Goal: Task Accomplishment & Management: Manage account settings

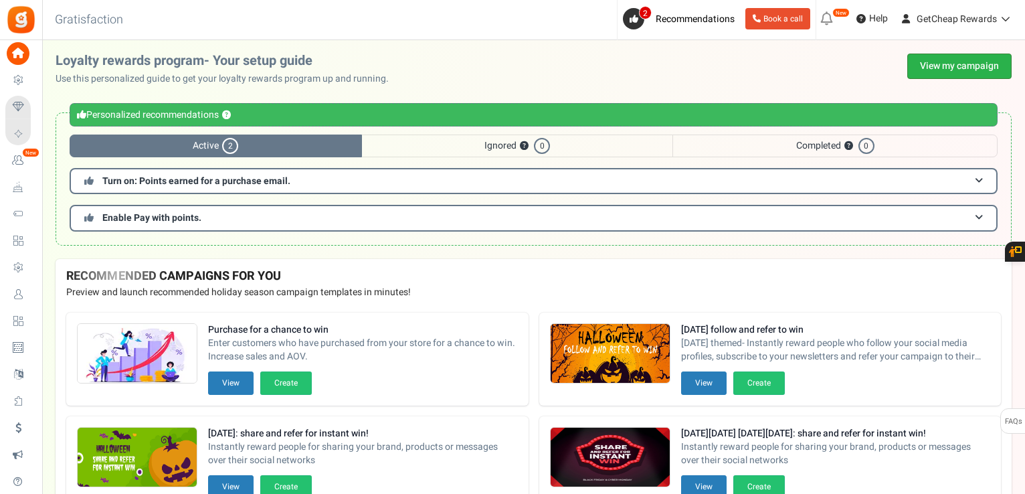
click at [931, 60] on link "View my campaign" at bounding box center [959, 66] width 104 height 25
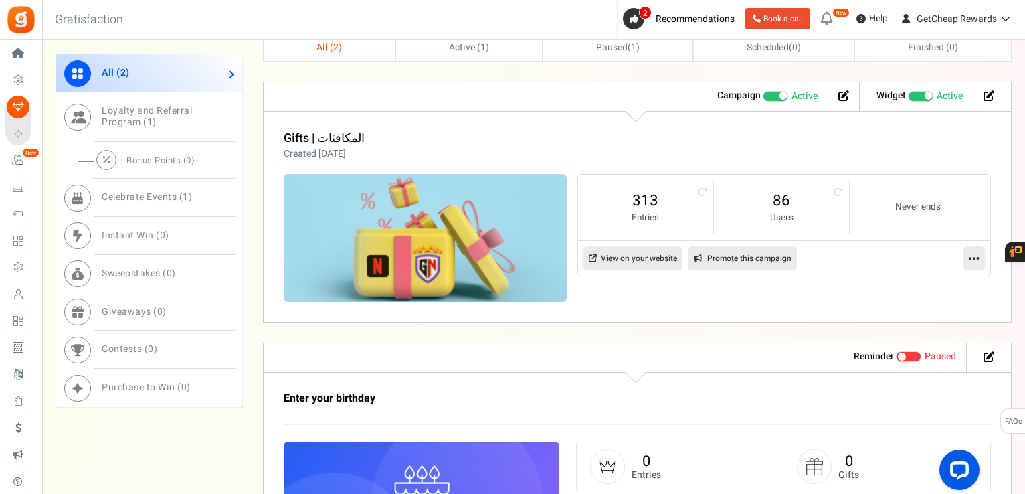
scroll to position [669, 0]
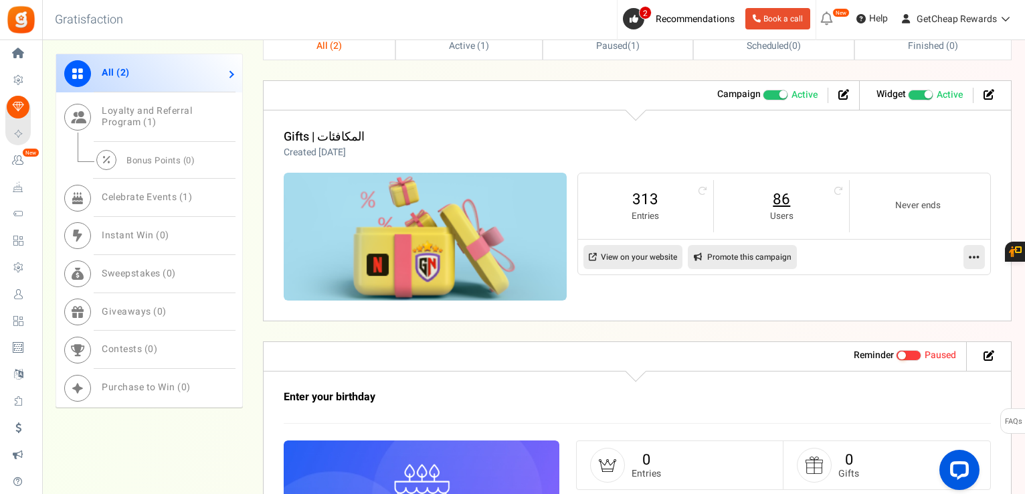
click at [784, 197] on link "86" at bounding box center [781, 199] width 108 height 21
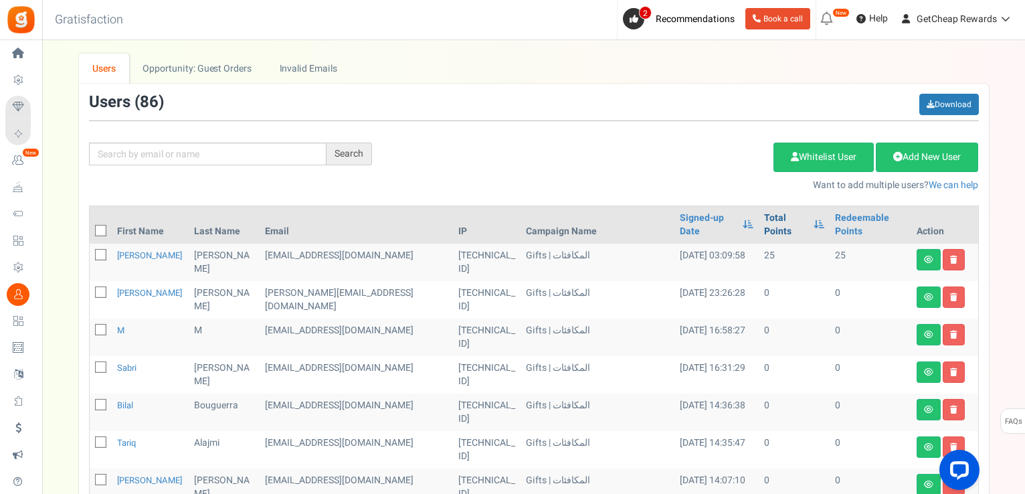
click at [764, 218] on link "Total Points" at bounding box center [785, 224] width 43 height 27
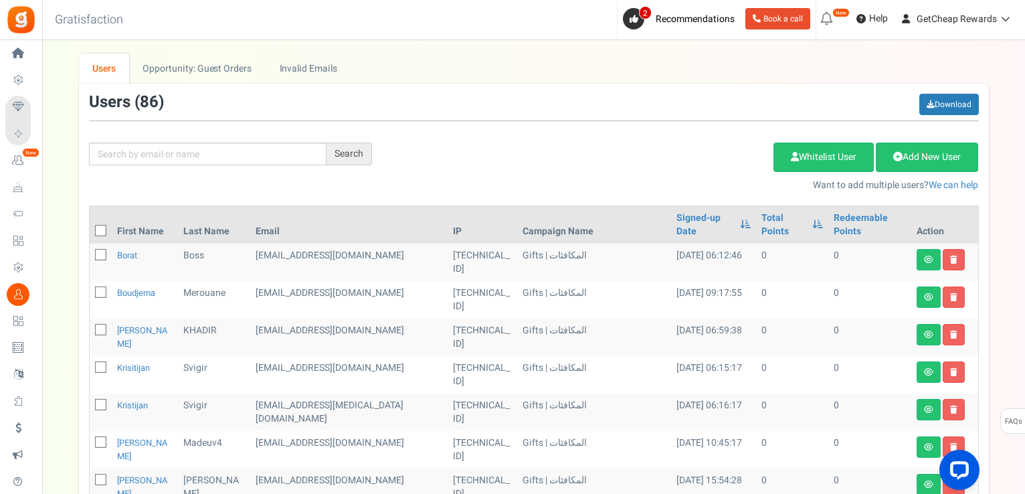
click at [102, 227] on icon at bounding box center [101, 231] width 9 height 9
click at [90, 227] on input "checkbox" at bounding box center [86, 231] width 9 height 9
checkbox input "true"
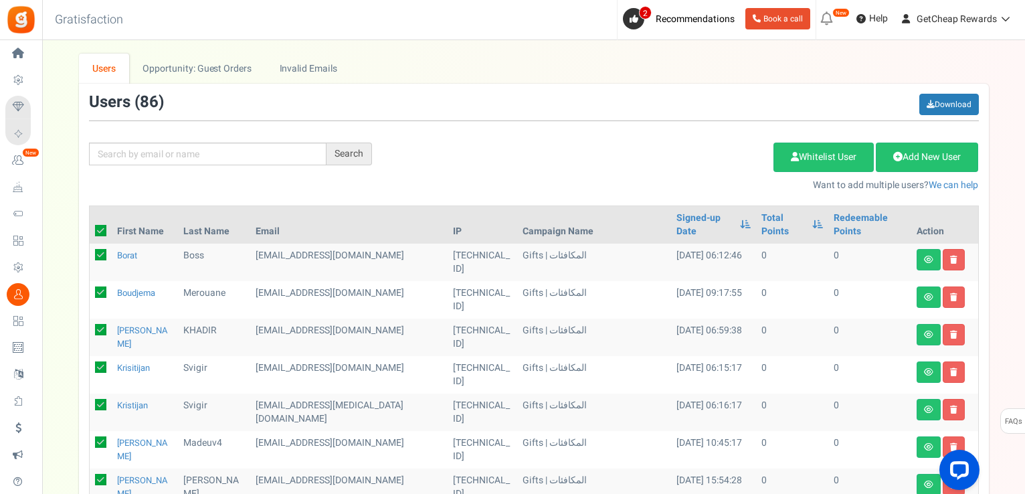
checkbox input "true"
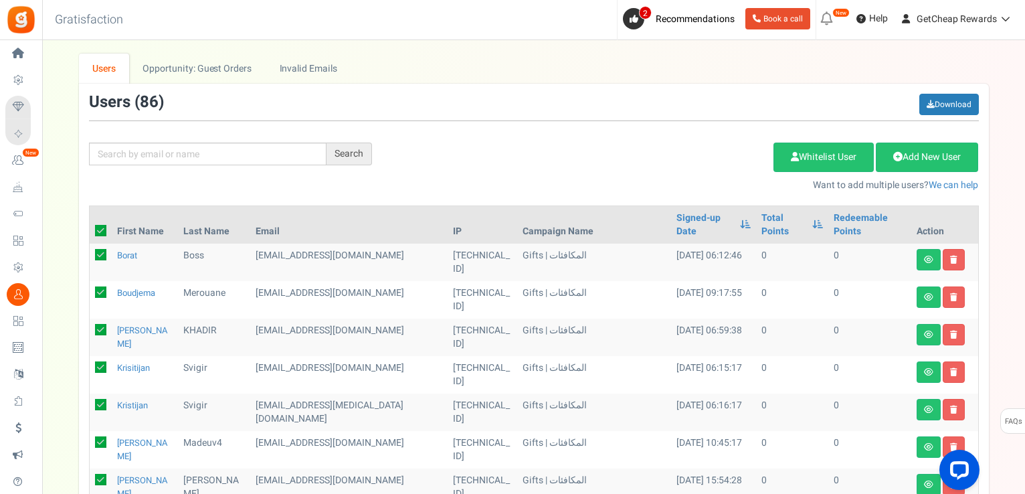
checkbox input "true"
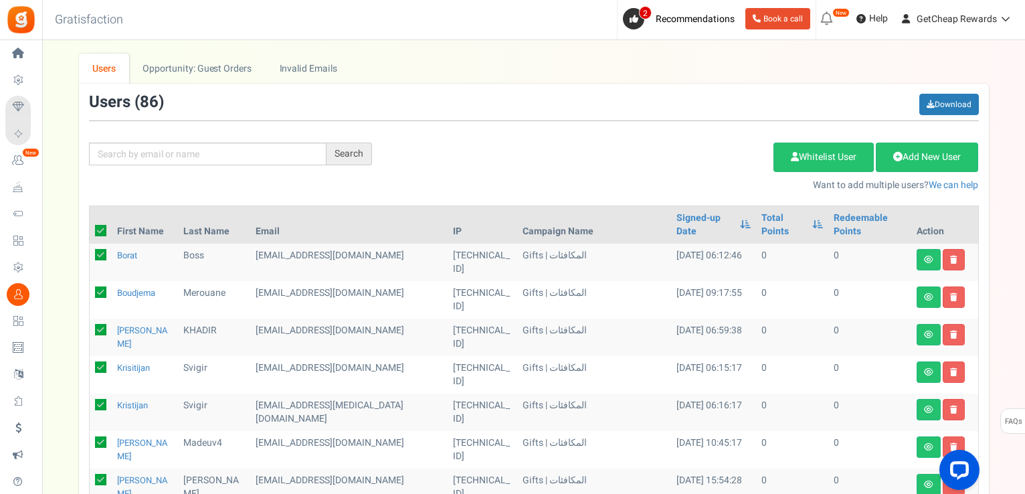
checkbox input "true"
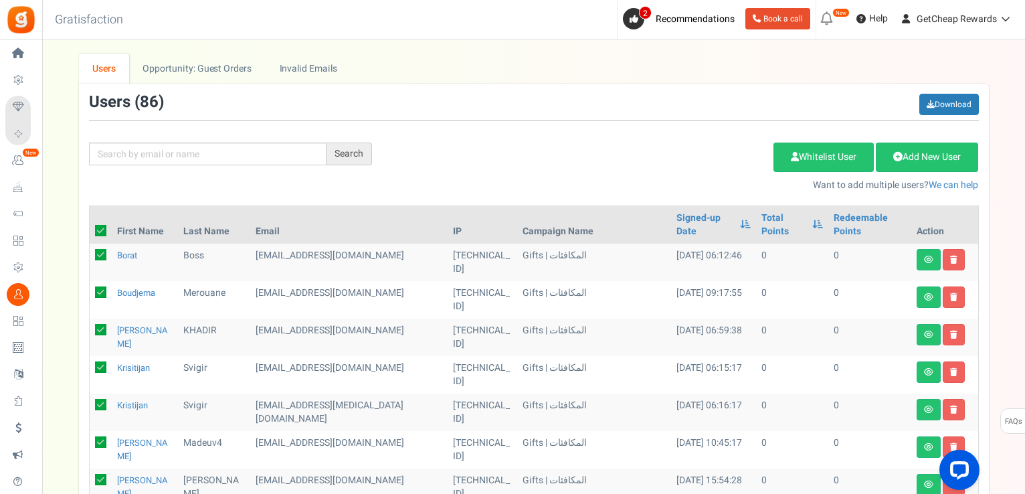
checkbox input "true"
click at [672, 146] on link "Delete Selected Users" at bounding box center [706, 156] width 130 height 29
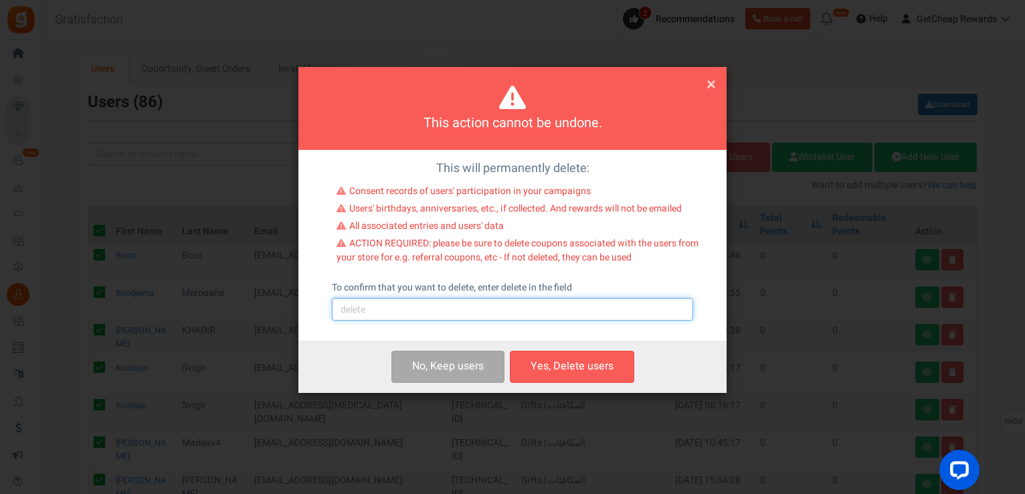
click at [438, 319] on input "text" at bounding box center [512, 309] width 361 height 23
type input "delete"
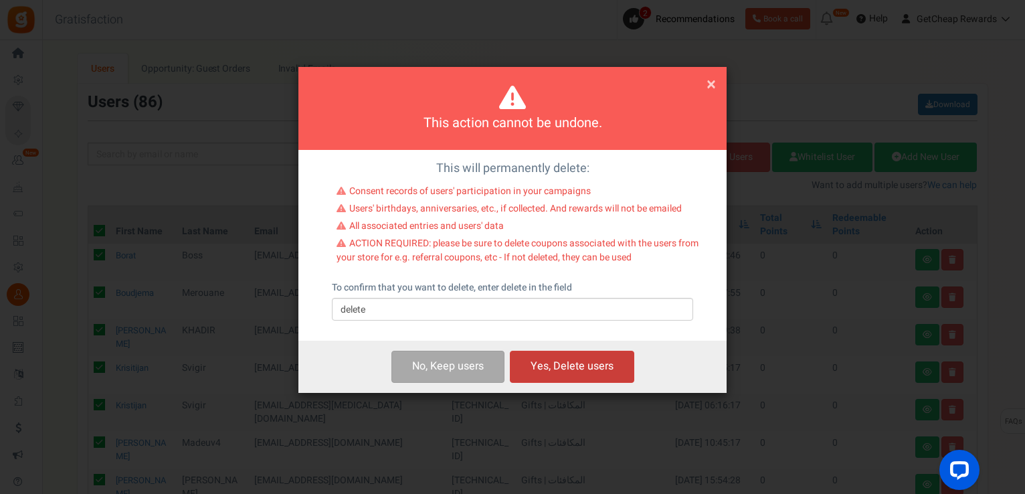
click at [565, 356] on button "Yes, Delete users" at bounding box center [572, 366] width 124 height 31
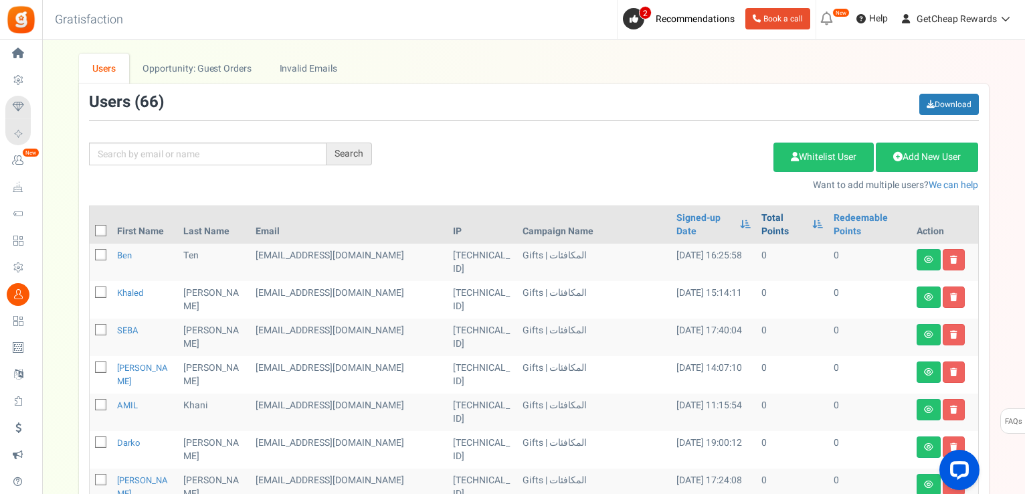
click at [777, 221] on link "Total Points" at bounding box center [783, 224] width 44 height 27
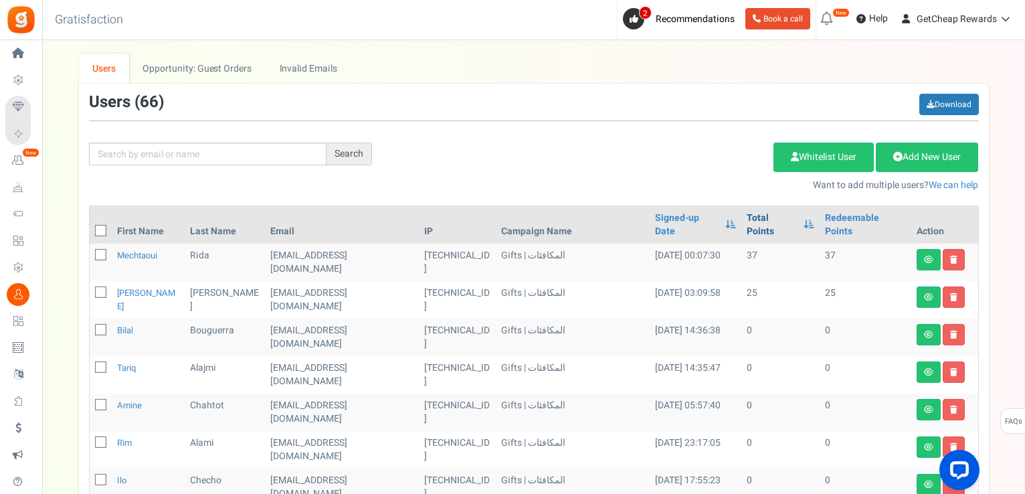
click at [771, 219] on link "Total Points" at bounding box center [772, 224] width 50 height 27
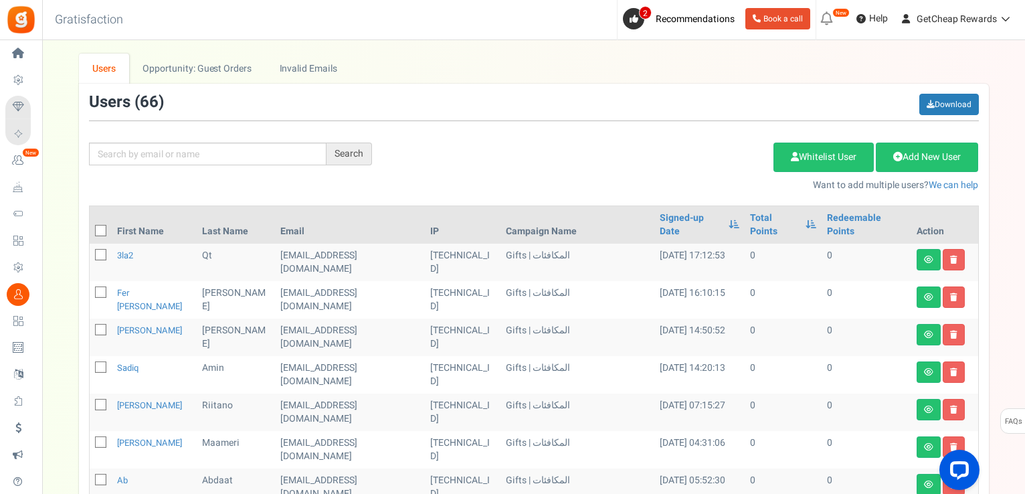
click at [103, 227] on icon at bounding box center [101, 231] width 9 height 9
click at [90, 227] on input "checkbox" at bounding box center [86, 231] width 9 height 9
checkbox input "true"
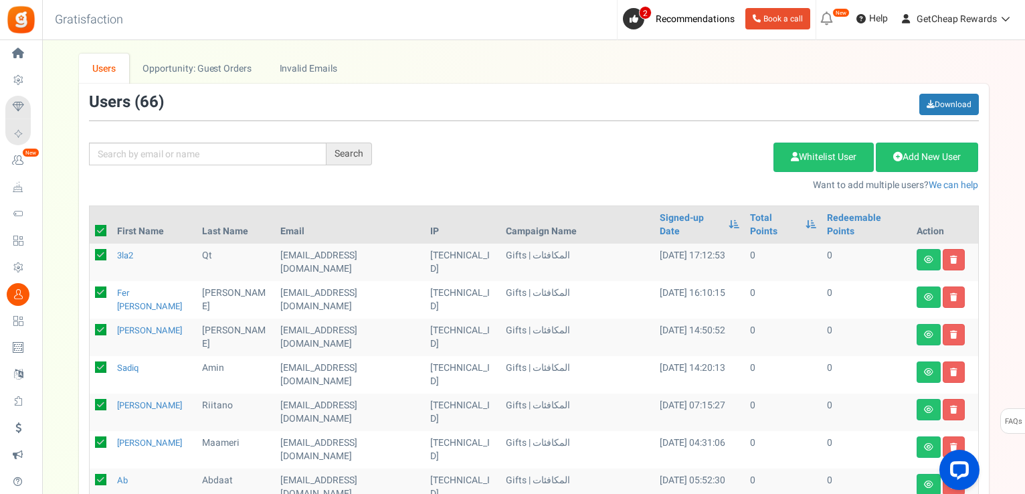
checkbox input "true"
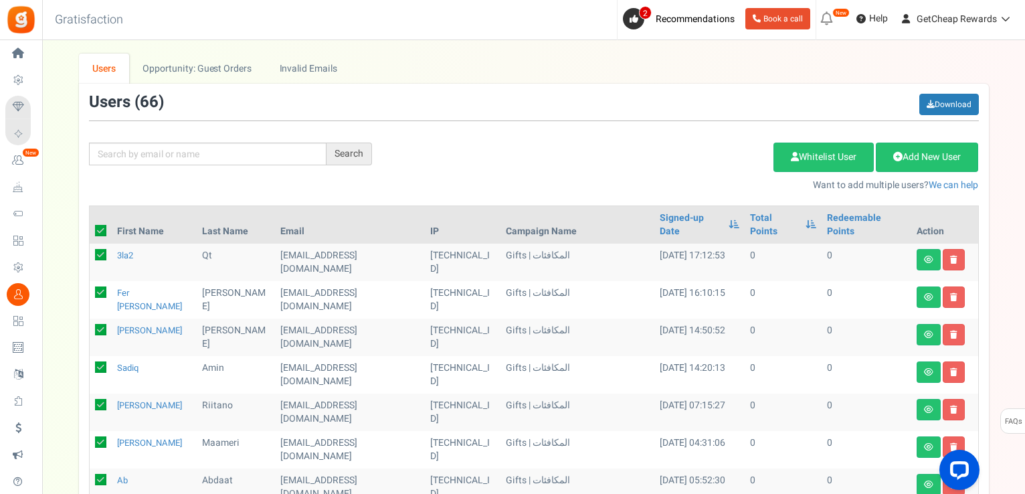
checkbox input "true"
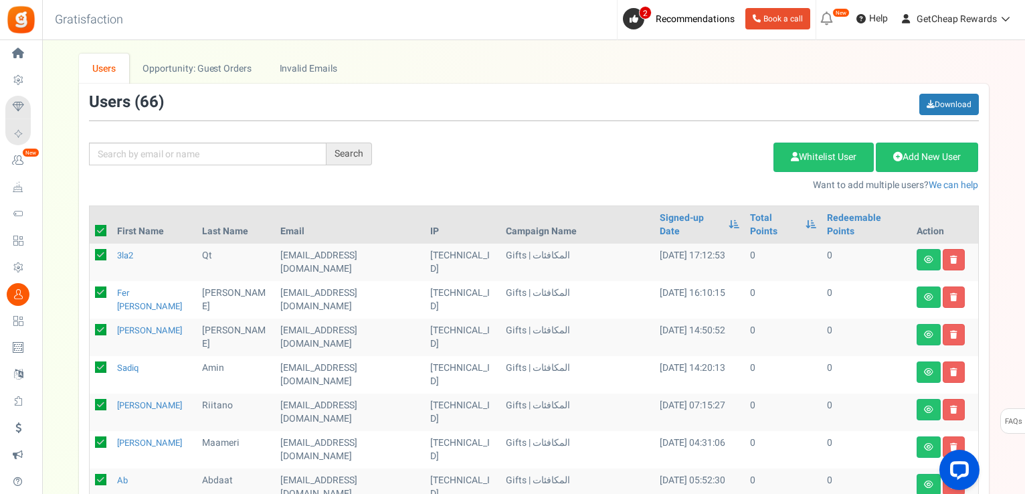
checkbox input "true"
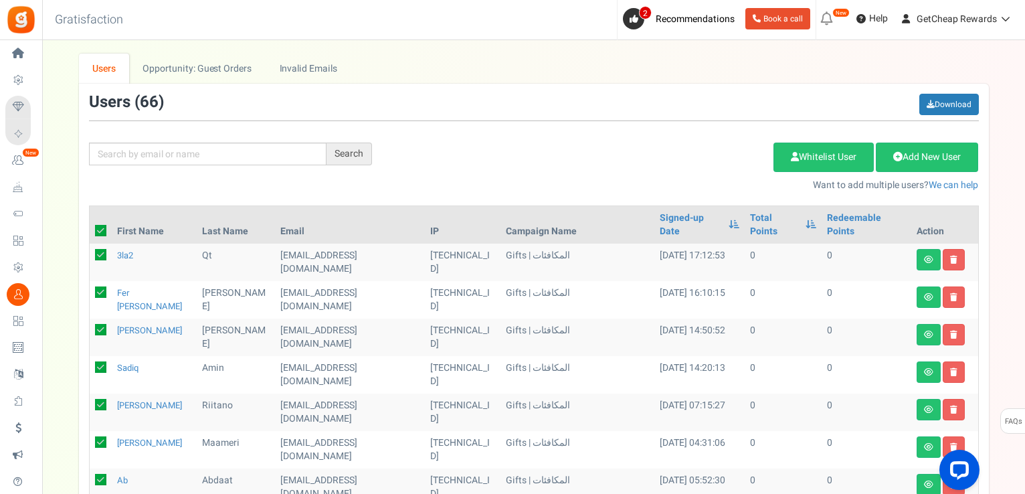
checkbox input "true"
click at [664, 167] on link "Delete Selected Users" at bounding box center [706, 156] width 130 height 29
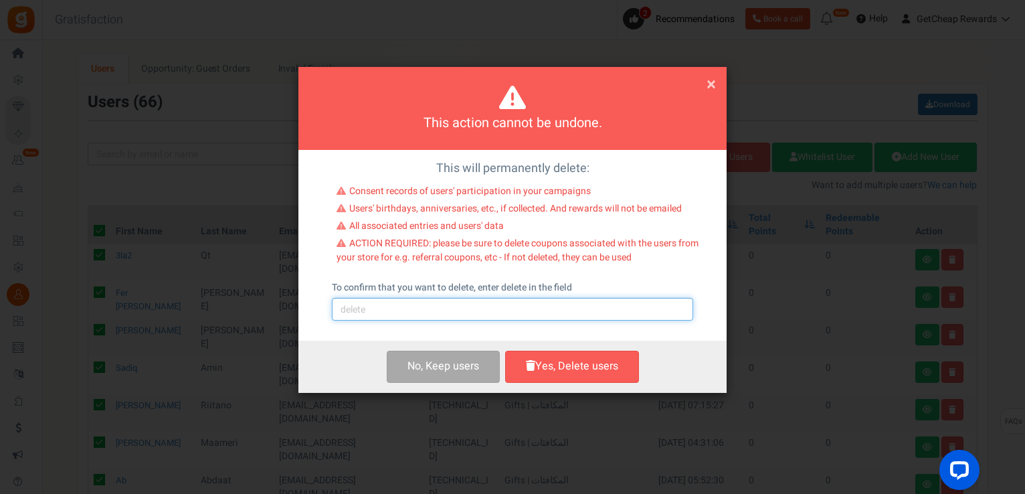
click at [492, 305] on input "text" at bounding box center [512, 309] width 361 height 23
type input "delete"
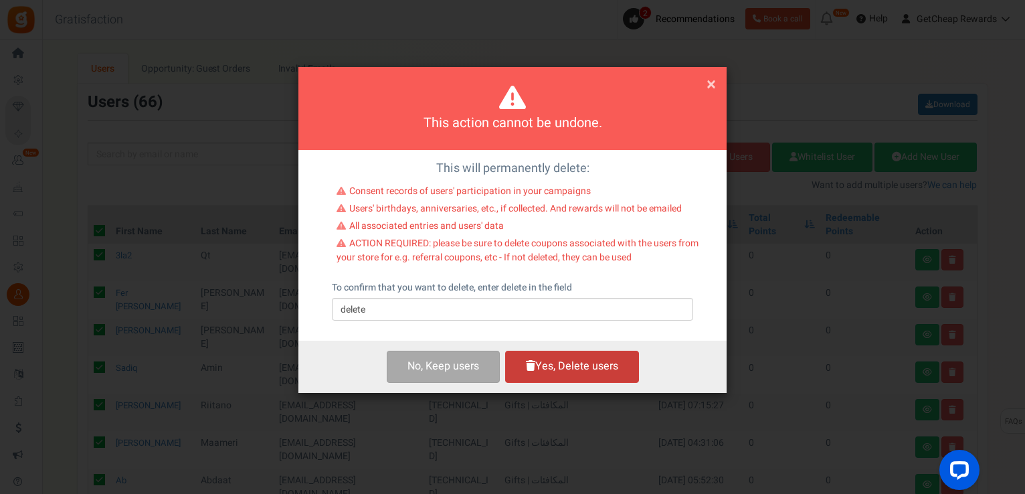
click at [570, 365] on button "Yes, Delete users" at bounding box center [572, 366] width 134 height 31
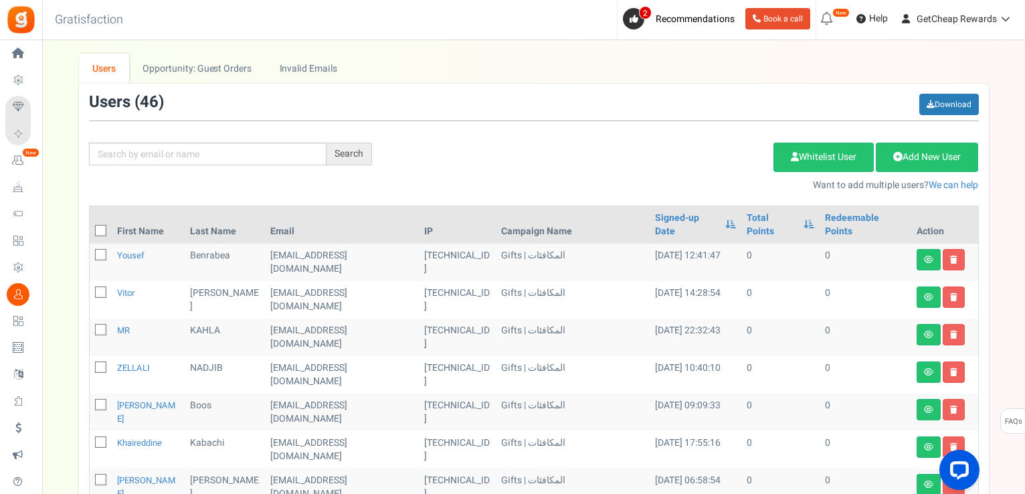
click at [755, 224] on th "Total Points" at bounding box center [780, 224] width 78 height 37
click at [753, 220] on link "Total Points" at bounding box center [772, 224] width 50 height 27
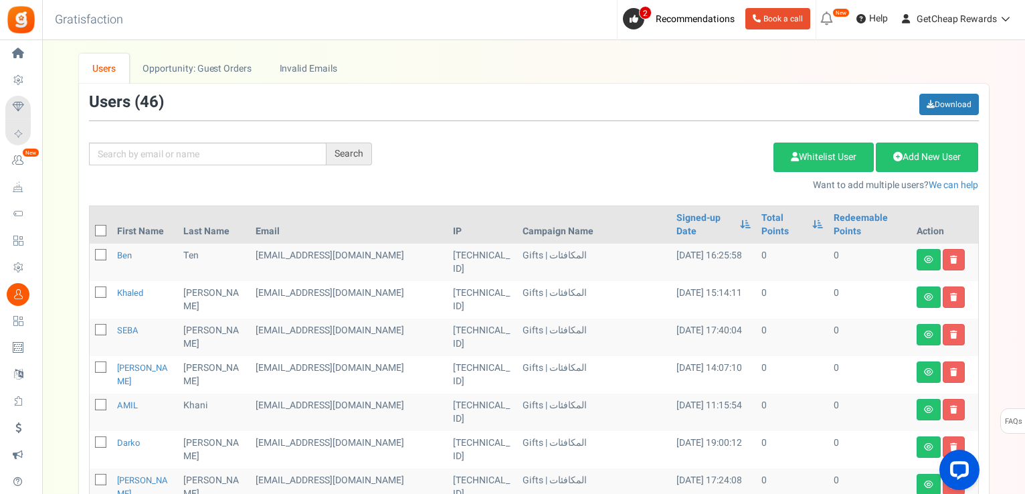
click at [102, 227] on icon at bounding box center [101, 231] width 9 height 9
click at [90, 227] on input "checkbox" at bounding box center [86, 231] width 9 height 9
checkbox input "true"
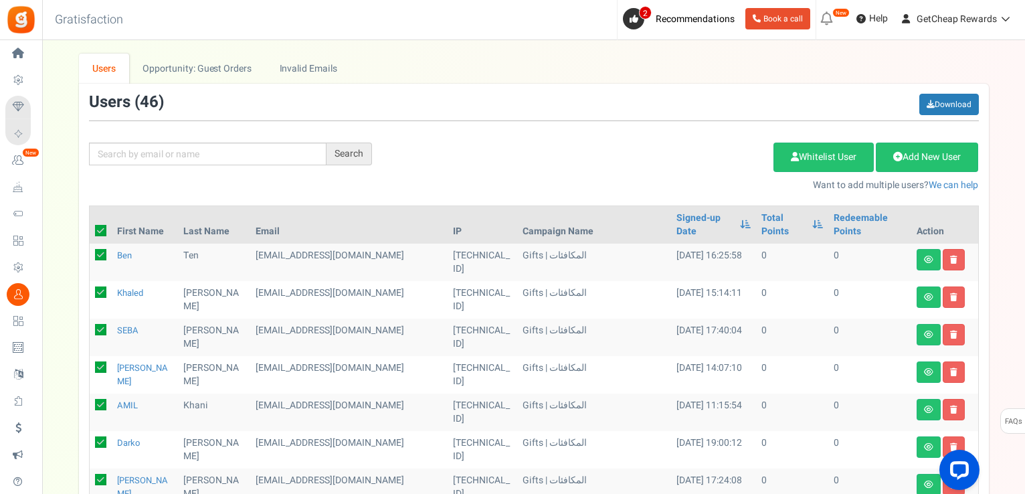
checkbox input "true"
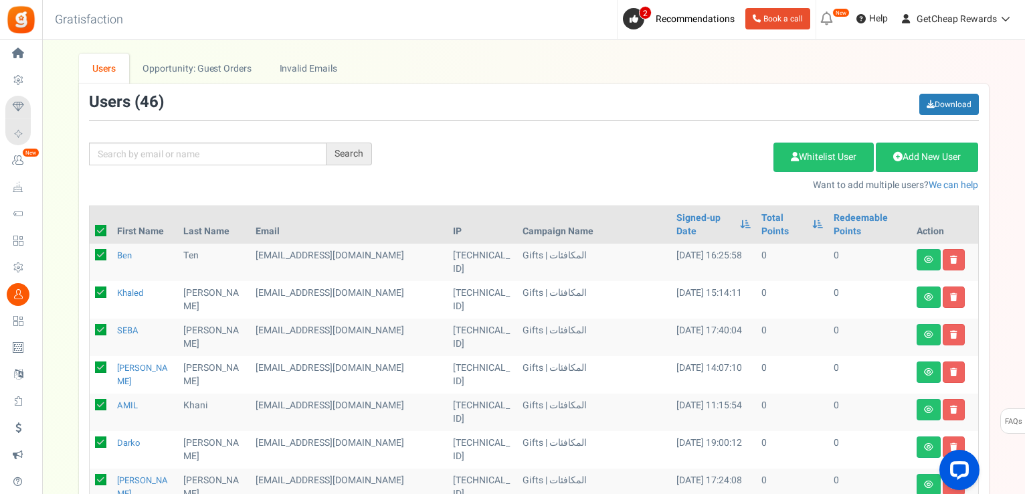
checkbox input "true"
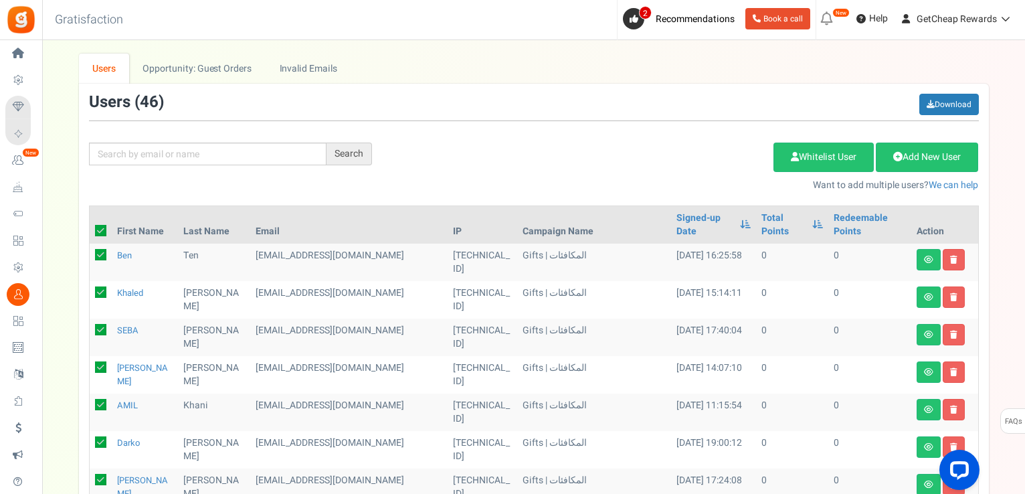
checkbox input "true"
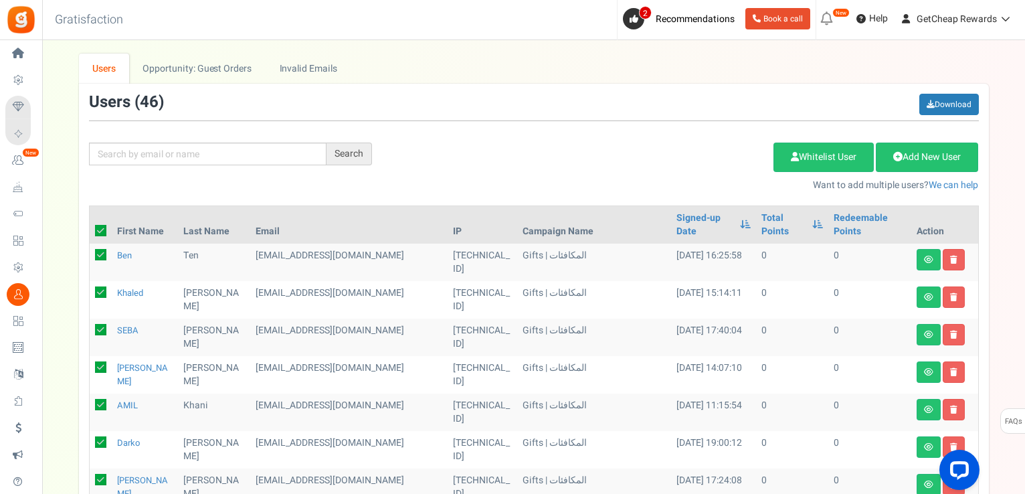
checkbox input "true"
click at [702, 148] on link "Delete Selected Users" at bounding box center [706, 156] width 130 height 29
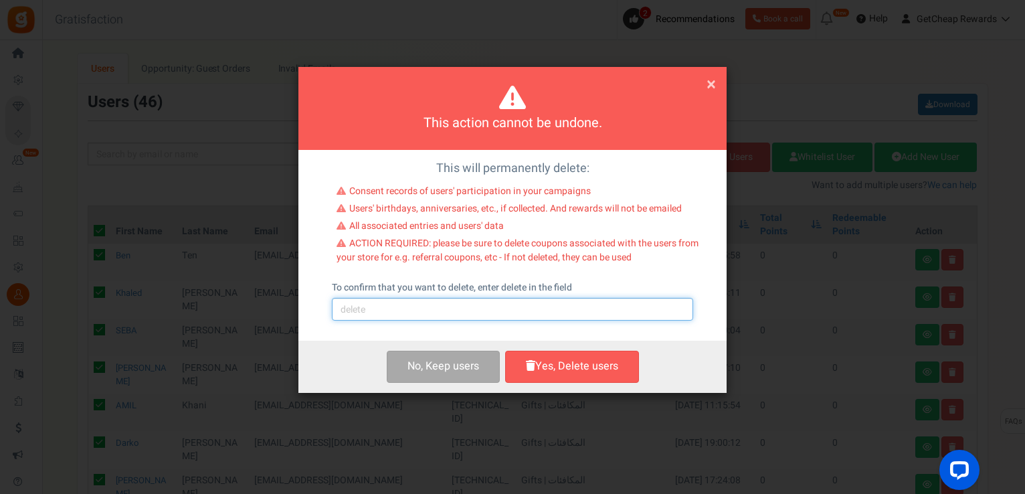
click at [484, 313] on input "text" at bounding box center [512, 309] width 361 height 23
type input "delete"
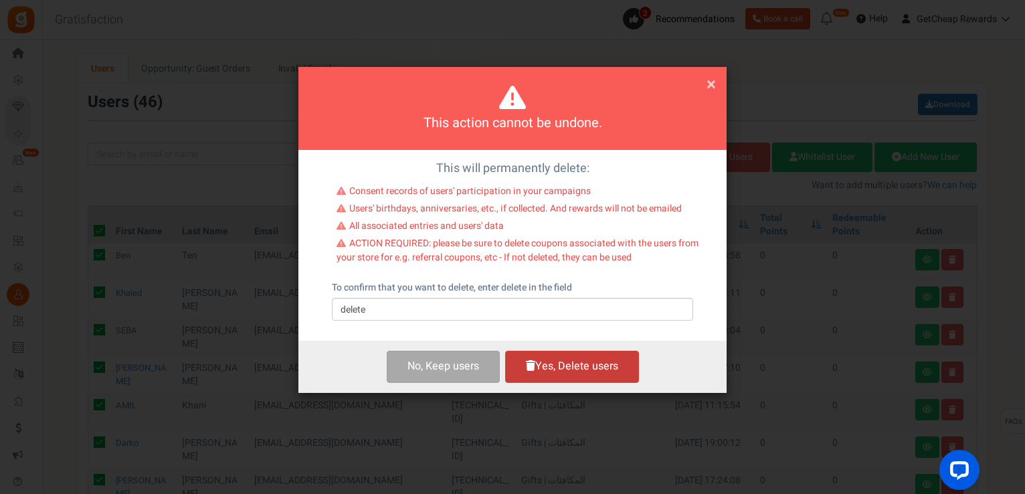
click at [537, 362] on button "Yes, Delete users" at bounding box center [572, 366] width 134 height 31
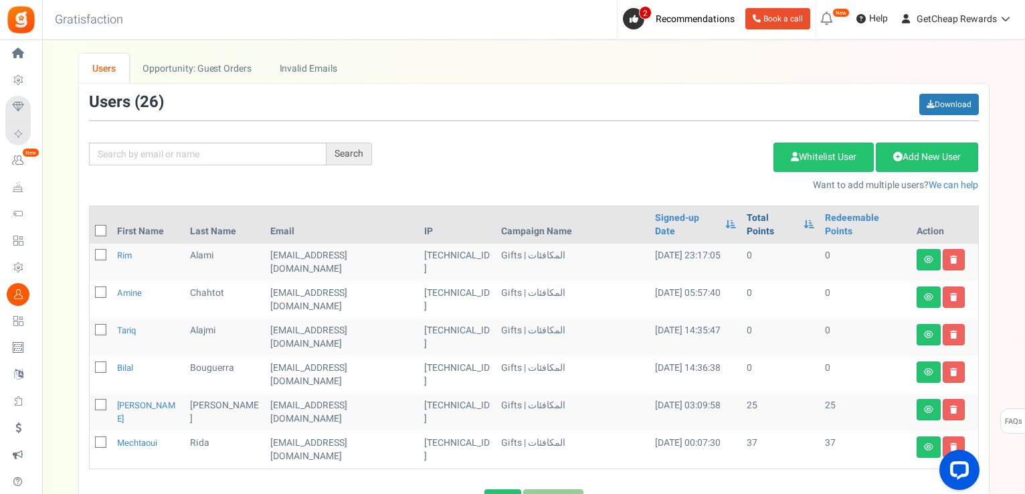
click at [751, 214] on link "Total Points" at bounding box center [772, 224] width 50 height 27
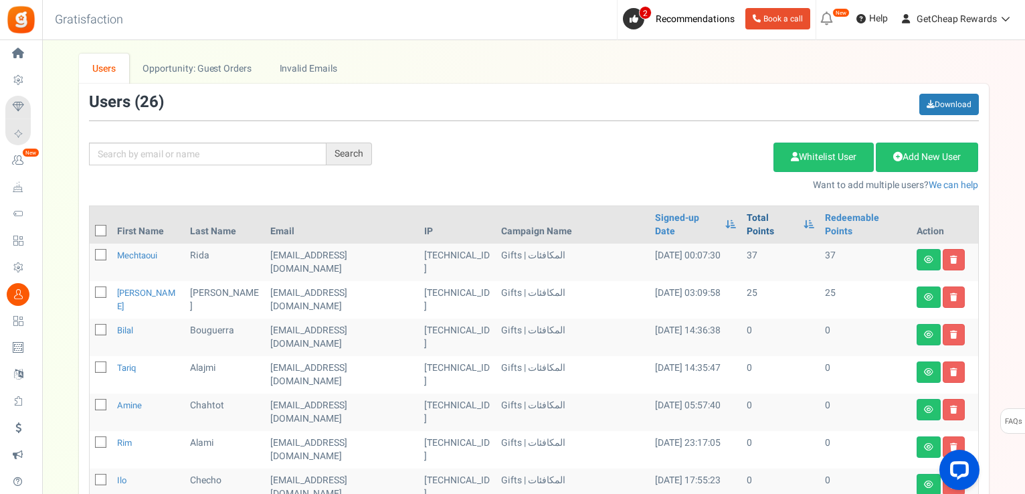
click at [751, 214] on link "Total Points" at bounding box center [772, 224] width 50 height 27
click at [97, 227] on icon at bounding box center [101, 231] width 9 height 9
click at [90, 227] on input "checkbox" at bounding box center [86, 231] width 9 height 9
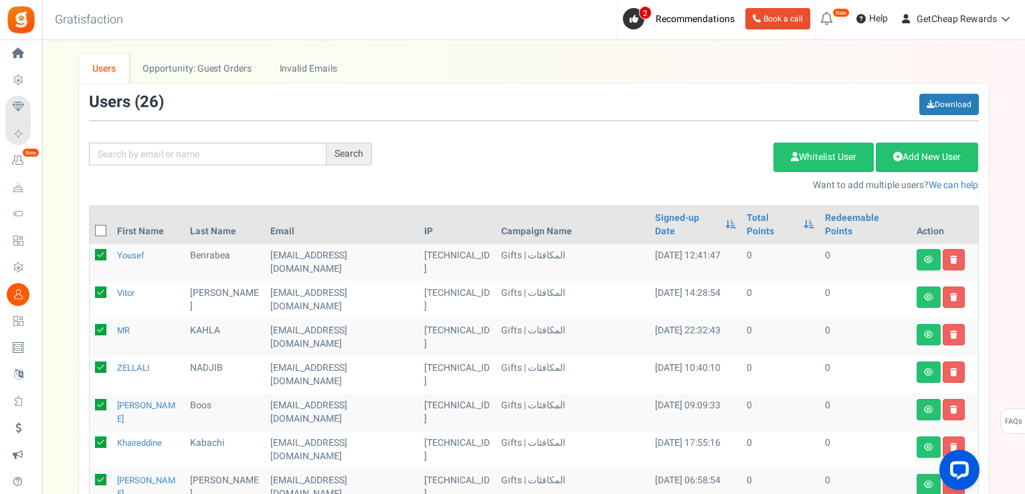
checkbox input "true"
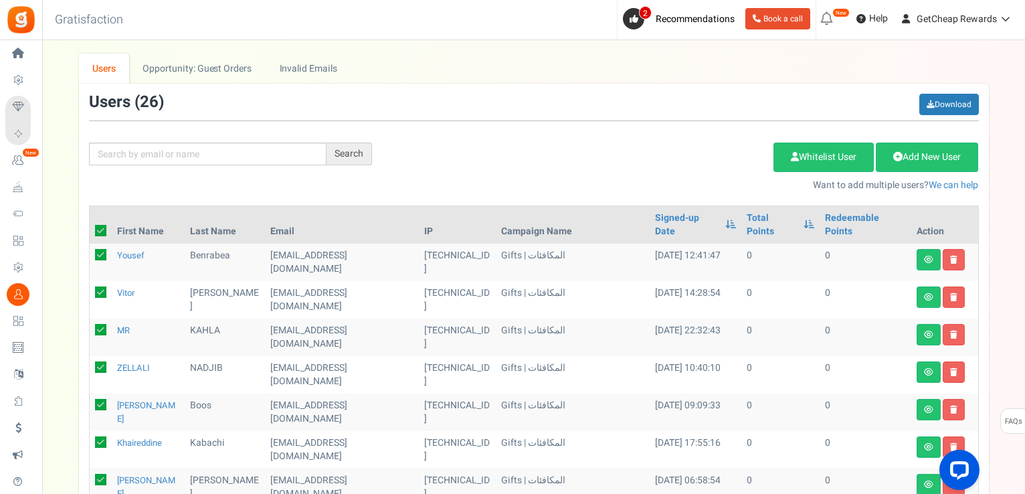
checkbox input "true"
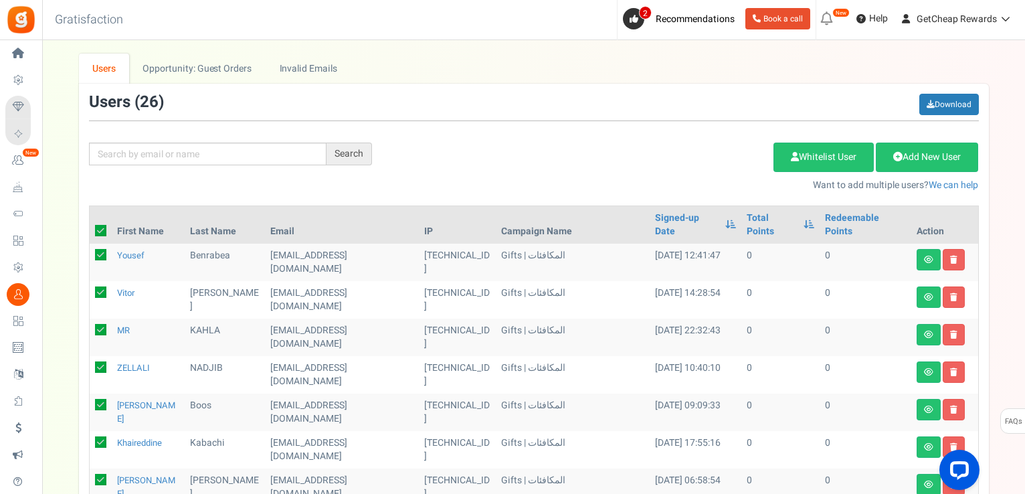
checkbox input "true"
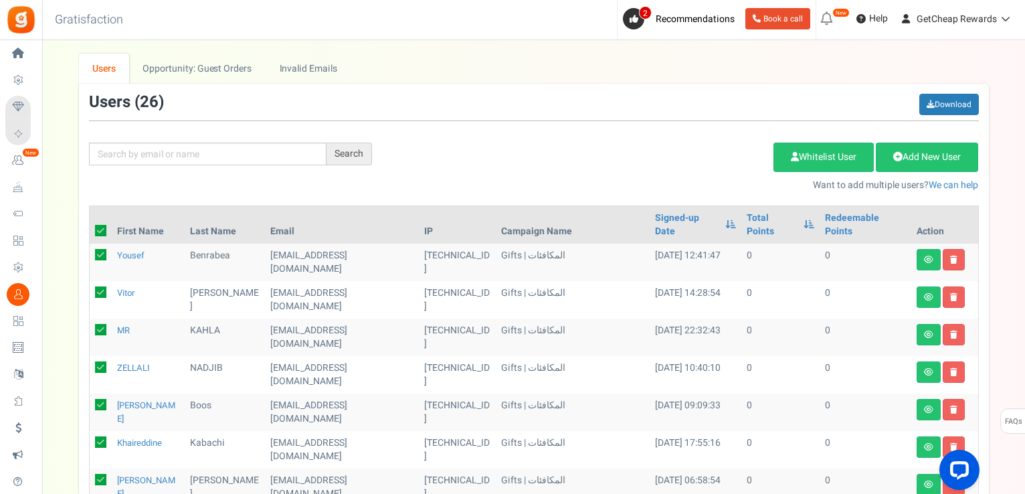
checkbox input "true"
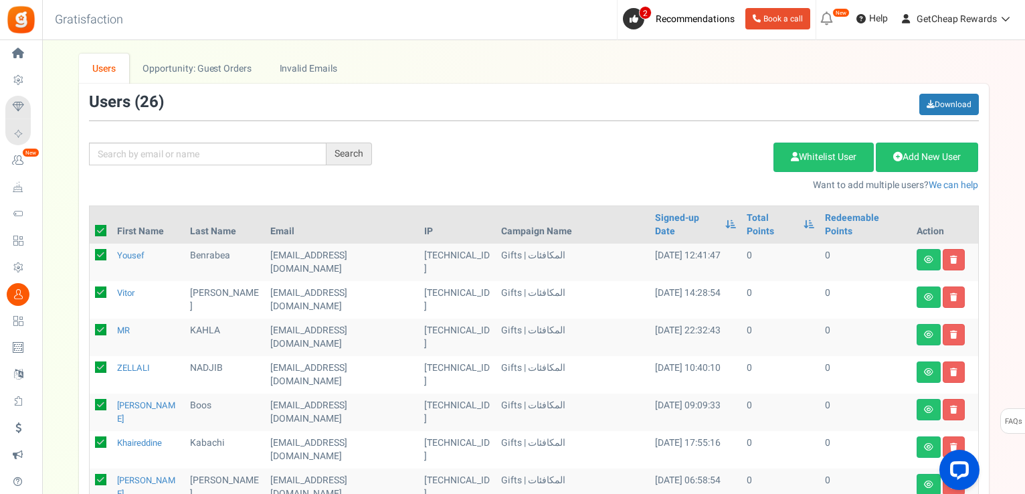
checkbox input "true"
click at [708, 153] on link "Delete Selected Users" at bounding box center [706, 156] width 130 height 29
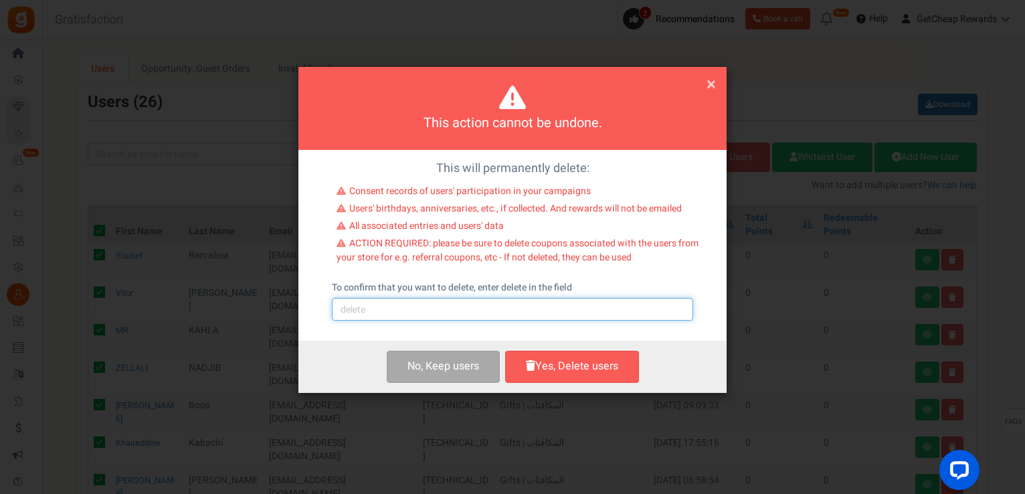
click at [476, 306] on input "text" at bounding box center [512, 309] width 361 height 23
type input "delete"
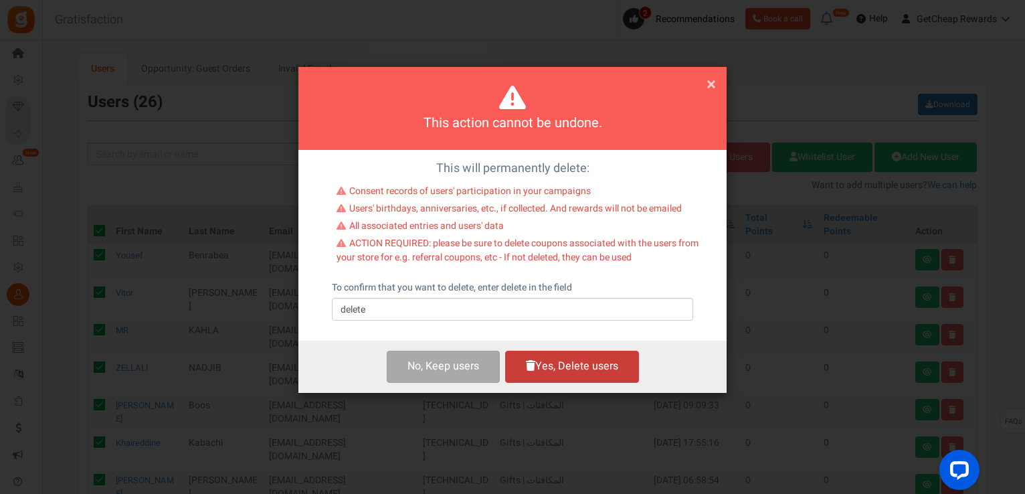
click at [576, 363] on button "Yes, Delete users" at bounding box center [572, 366] width 134 height 31
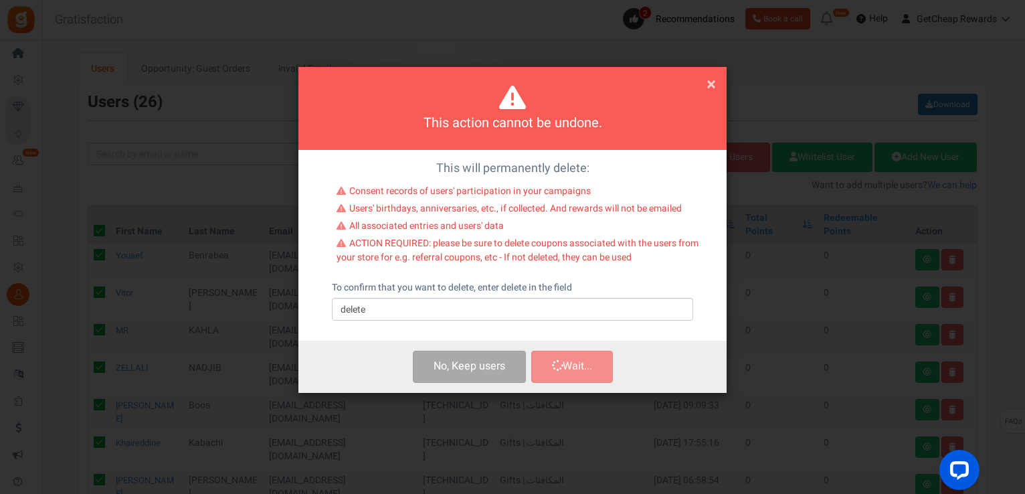
checkbox input "false"
